Goal: Answer question/provide support

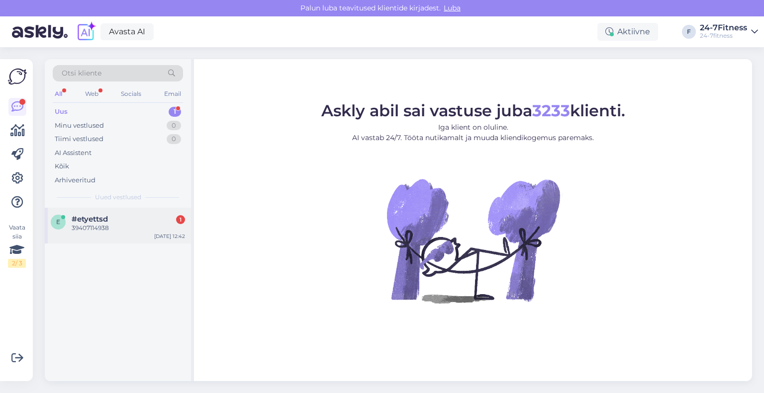
click at [100, 224] on div "39407114938" at bounding box center [128, 228] width 113 height 9
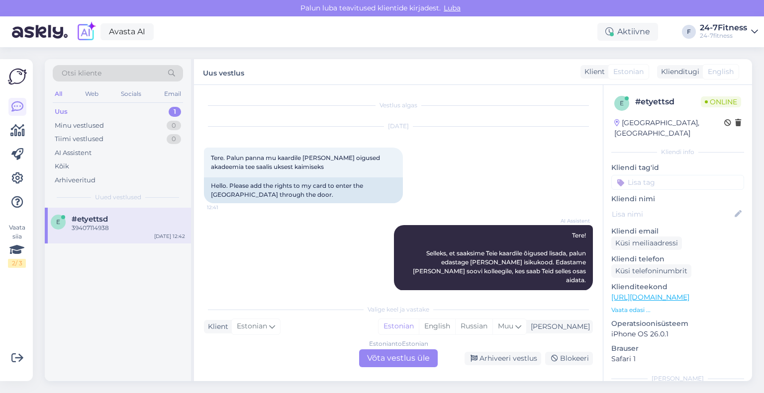
scroll to position [62, 0]
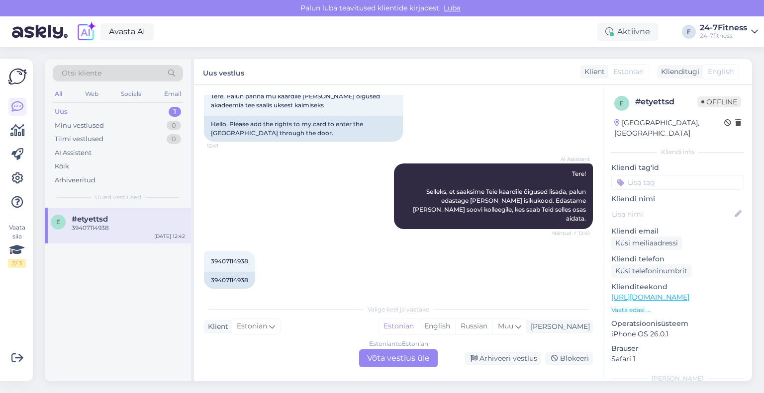
click at [411, 356] on div "Estonian to Estonian Võta vestlus üle" at bounding box center [398, 359] width 79 height 18
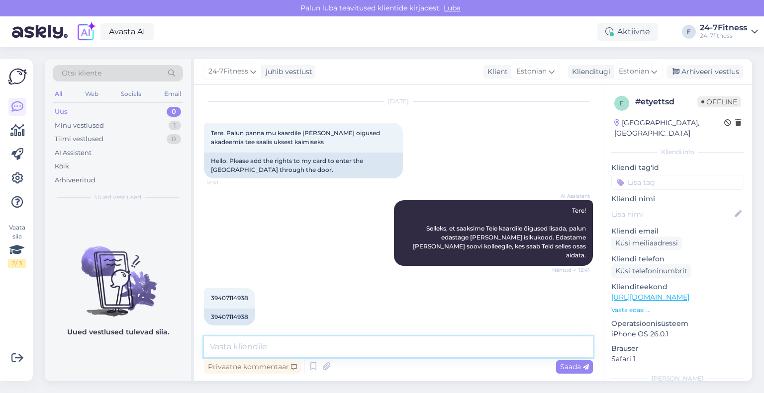
click at [348, 348] on textarea at bounding box center [398, 347] width 389 height 21
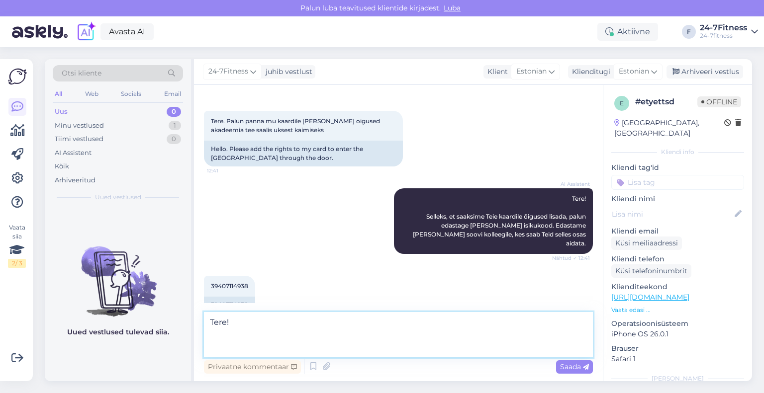
scroll to position [49, 0]
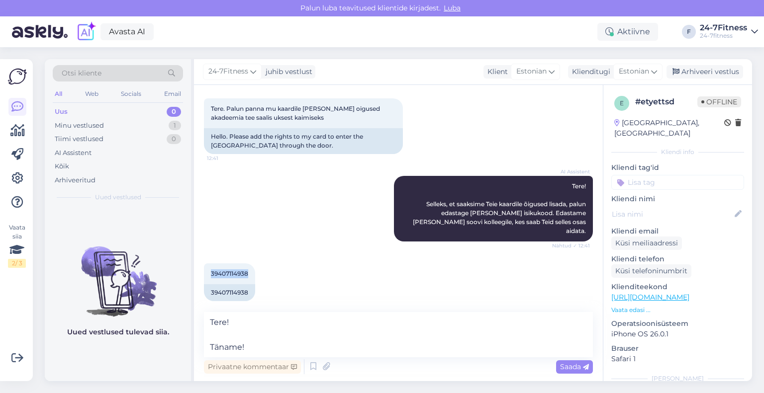
drag, startPoint x: 248, startPoint y: 263, endPoint x: 203, endPoint y: 268, distance: 45.6
click at [203, 268] on div "Vestlus algas [DATE] Tere. Palun panna mu kaardile [PERSON_NAME] oigused akadee…" at bounding box center [398, 233] width 409 height 296
copy span "39407114938"
click at [298, 348] on textarea "Tere! Täname!" at bounding box center [398, 334] width 389 height 45
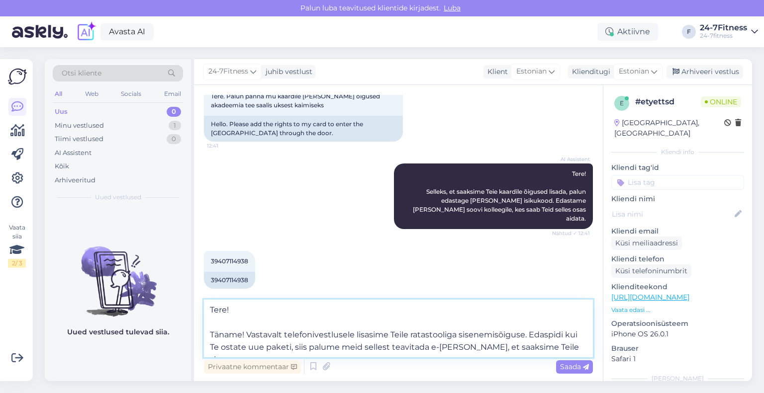
scroll to position [62, 0]
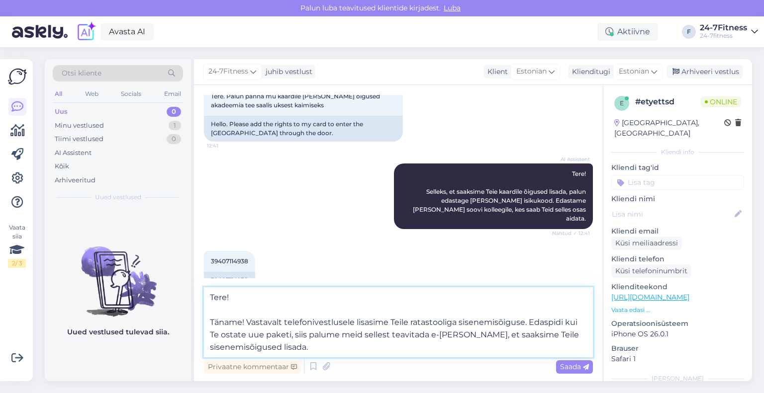
type textarea "Tere! Täname! Vastavalt telefonivestlusele lisasime Teile ratastooliga sisenemi…"
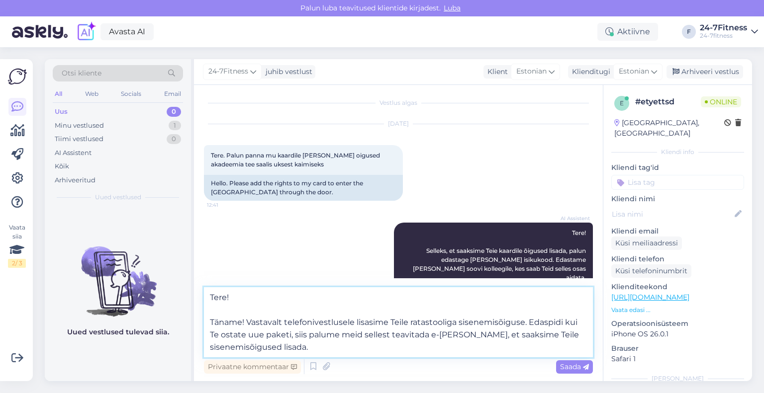
scroll to position [0, 0]
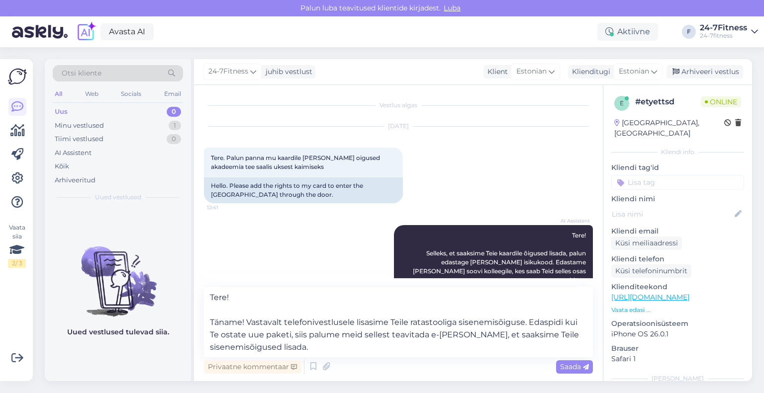
click at [562, 360] on div "Privaatne kommentaar Saada" at bounding box center [398, 367] width 389 height 19
click at [566, 366] on span "Saada" at bounding box center [574, 367] width 29 height 9
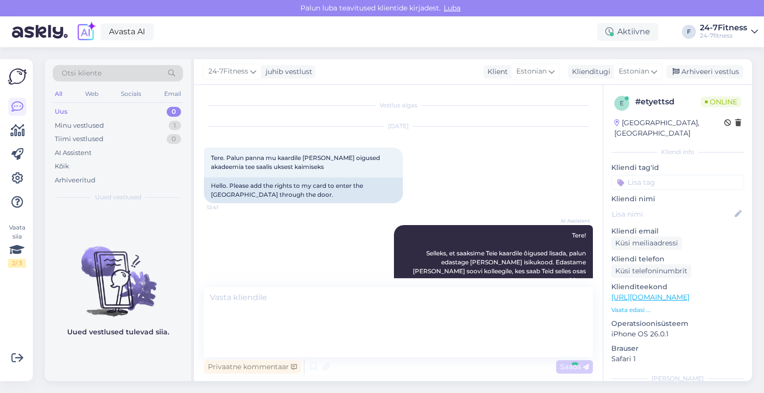
scroll to position [112, 0]
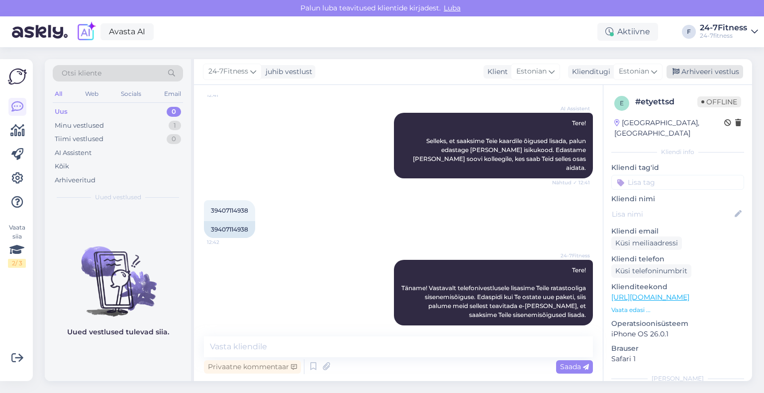
click at [700, 73] on div "Arhiveeri vestlus" at bounding box center [704, 71] width 77 height 13
